Goal: Information Seeking & Learning: Learn about a topic

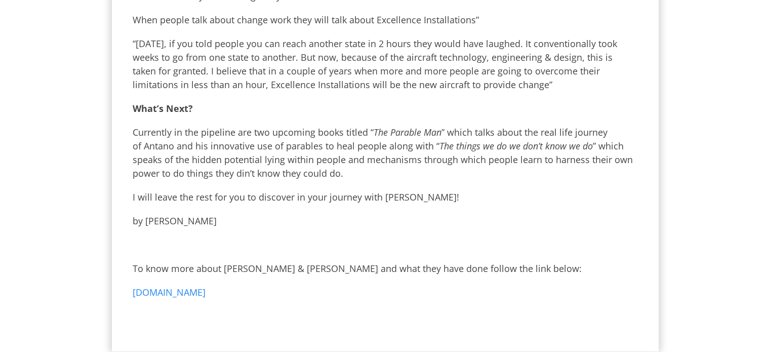
scroll to position [949, 0]
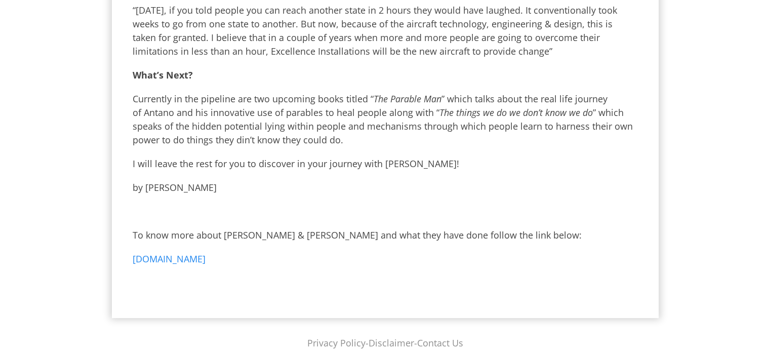
click at [194, 253] on link "[DOMAIN_NAME]" at bounding box center [169, 259] width 73 height 12
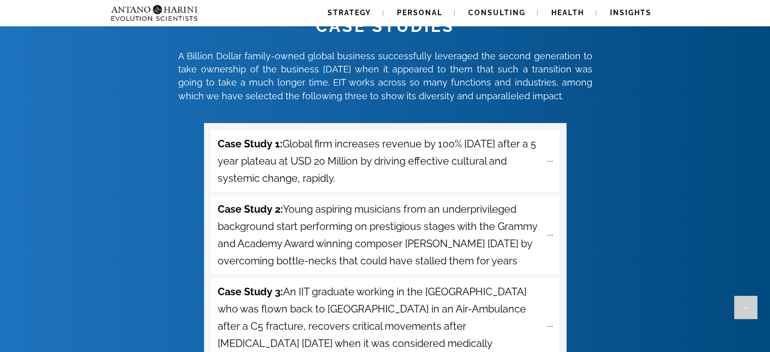
scroll to position [3567, 0]
click at [340, 135] on span "Case Study 1: Global firm increases revenue by 100% within 1 Year after a 5 yea…" at bounding box center [380, 161] width 324 height 52
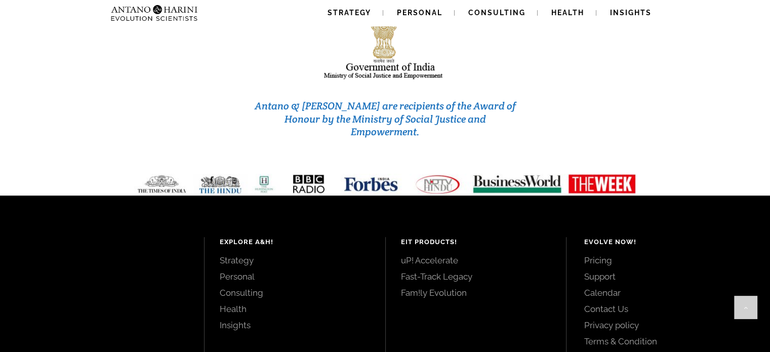
scroll to position [4511, 0]
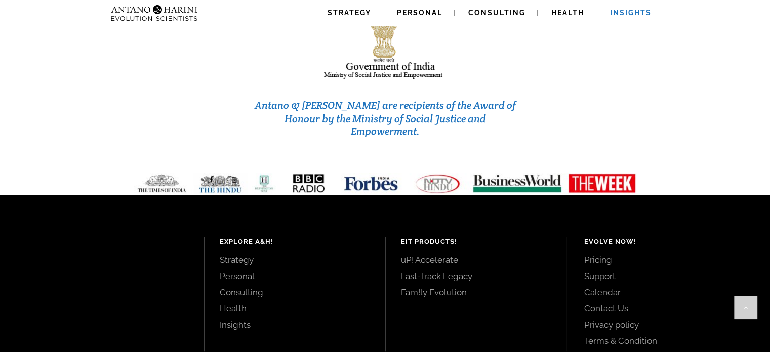
click at [645, 19] on link "Insights" at bounding box center [631, 13] width 66 height 26
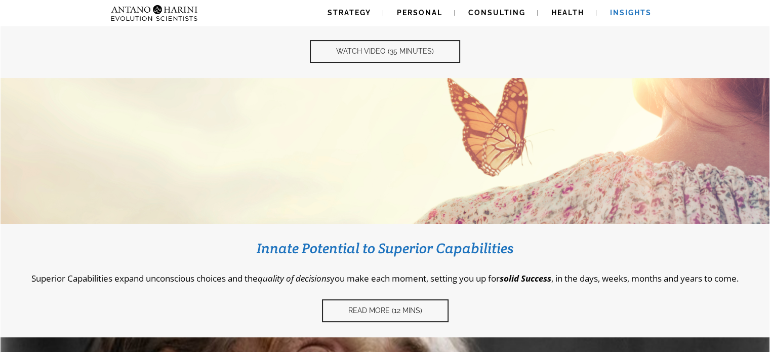
scroll to position [298, 0]
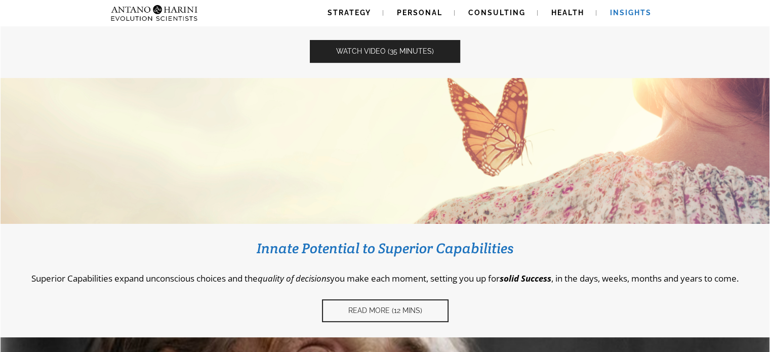
click at [393, 50] on span "Watch video (35 Minutes)" at bounding box center [385, 51] width 98 height 9
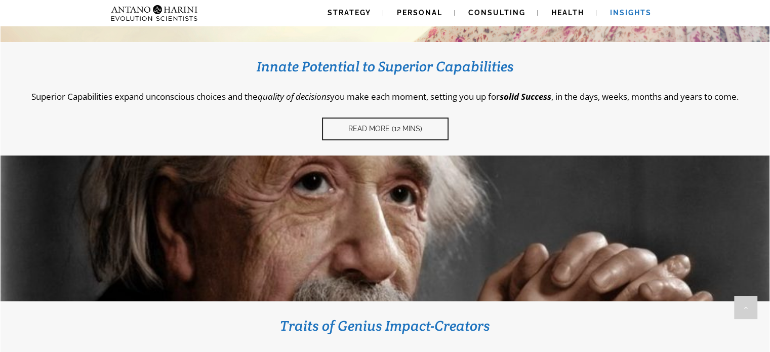
scroll to position [482, 0]
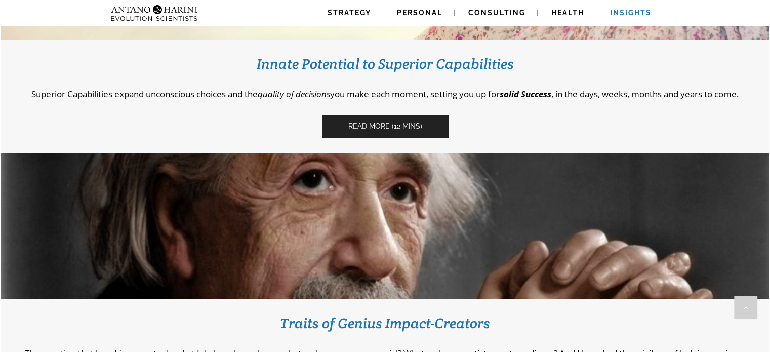
click at [390, 133] on link "Read More (12 Mins)" at bounding box center [385, 126] width 127 height 23
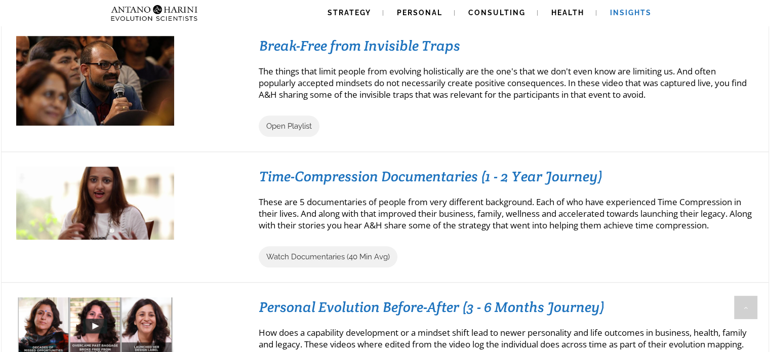
scroll to position [933, 0]
